Goal: Register for event/course

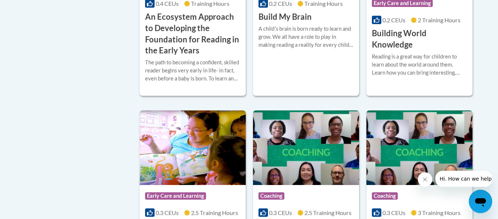
scroll to position [277, 0]
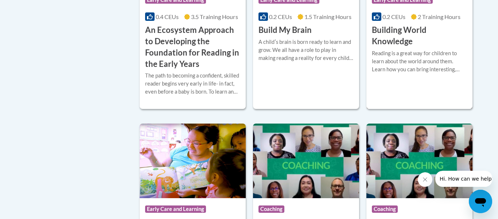
click at [404, 27] on h3 "Building World Knowledge" at bounding box center [419, 35] width 95 height 23
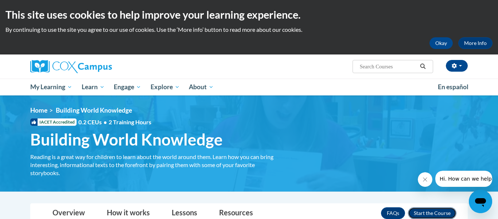
click at [420, 211] on button "Enroll" at bounding box center [432, 213] width 49 height 12
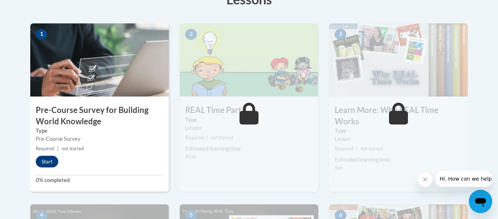
scroll to position [263, 0]
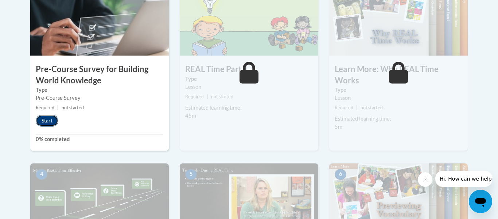
click at [47, 124] on button "Start" at bounding box center [47, 121] width 23 height 12
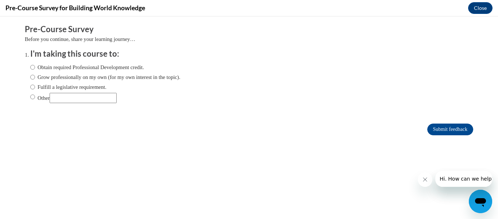
scroll to position [0, 0]
click at [32, 66] on input "Obtain required Professional Development credit." at bounding box center [32, 67] width 5 height 8
radio input "true"
click at [437, 124] on input "Submit feedback" at bounding box center [451, 129] width 46 height 12
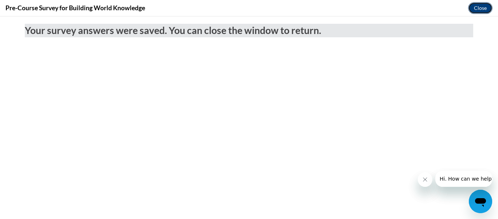
click at [474, 11] on button "Close" at bounding box center [481, 8] width 24 height 12
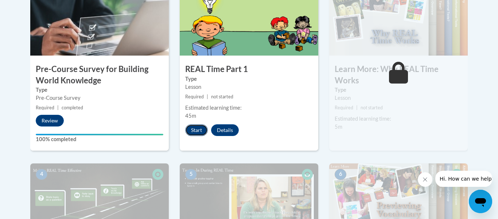
click at [198, 129] on button "Start" at bounding box center [196, 130] width 23 height 12
